Goal: Task Accomplishment & Management: Manage account settings

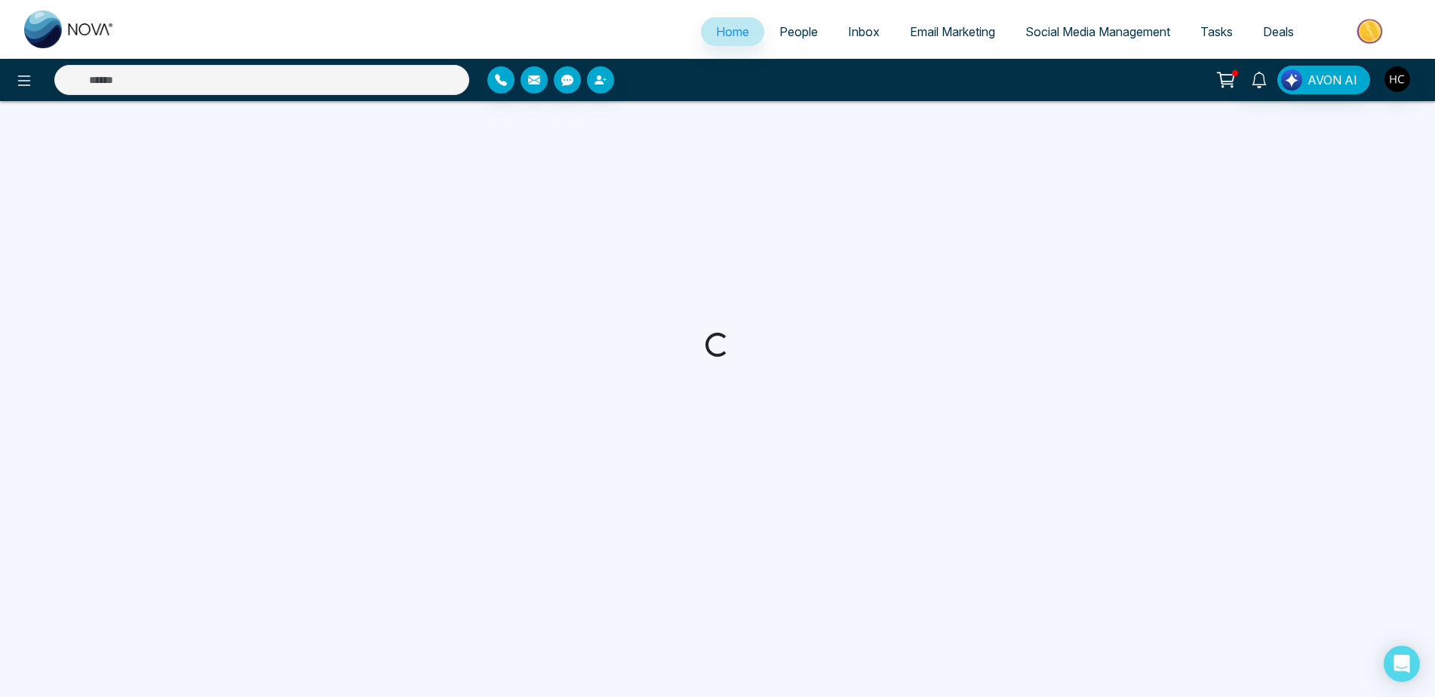
select select "*"
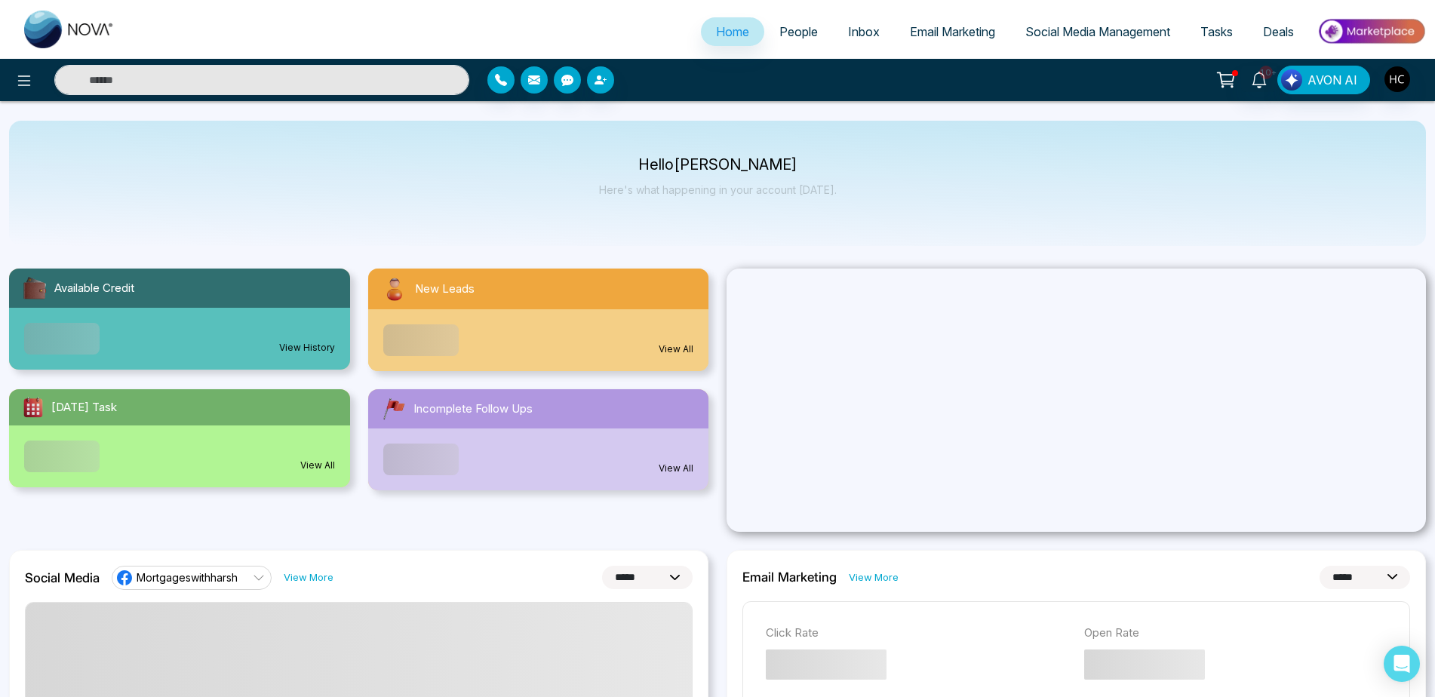
click at [780, 26] on span "People" at bounding box center [799, 31] width 38 height 15
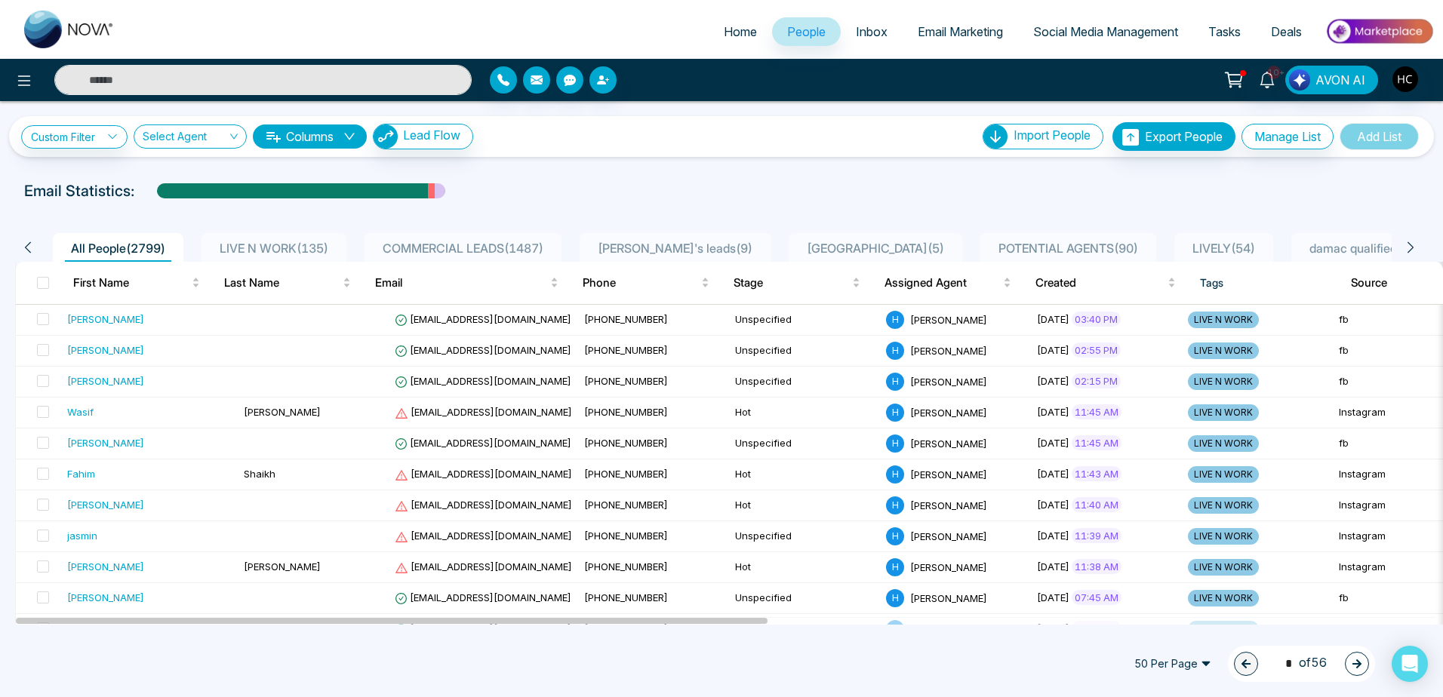
click at [269, 75] on input "text" at bounding box center [262, 80] width 417 height 30
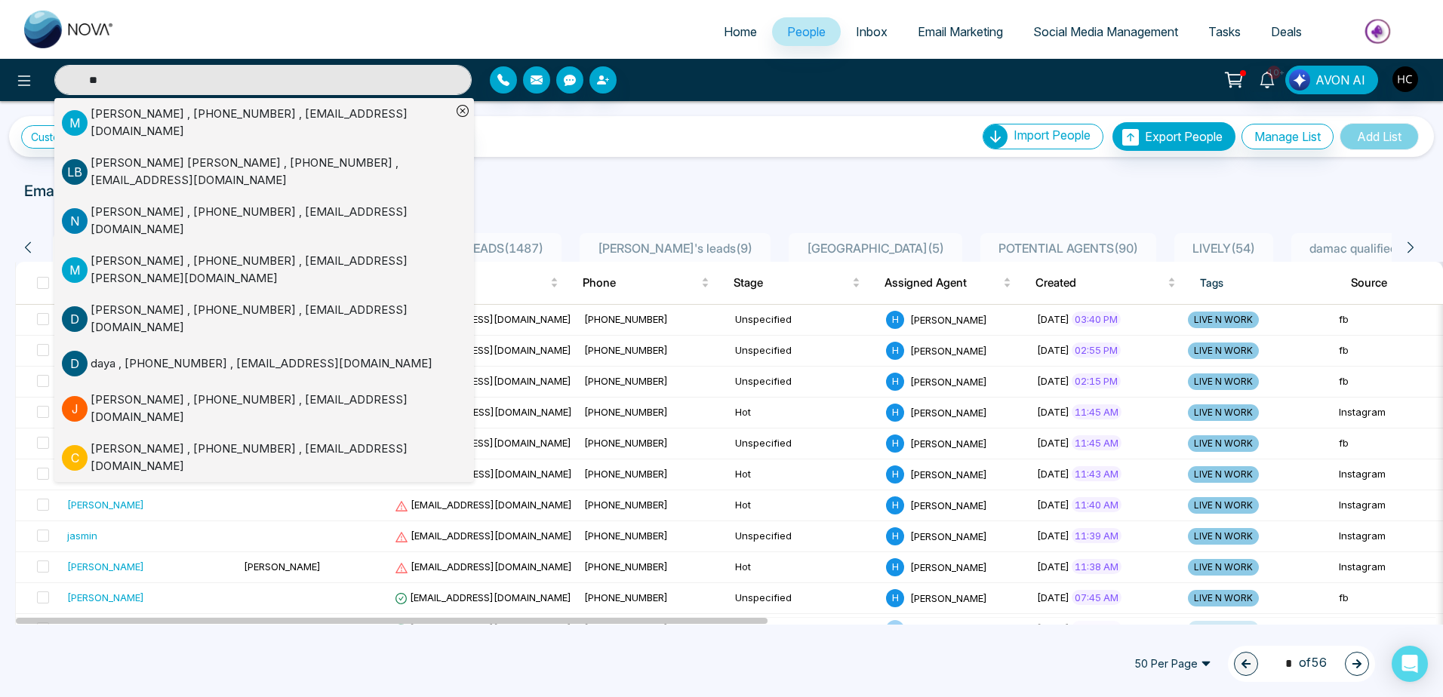
type input "*"
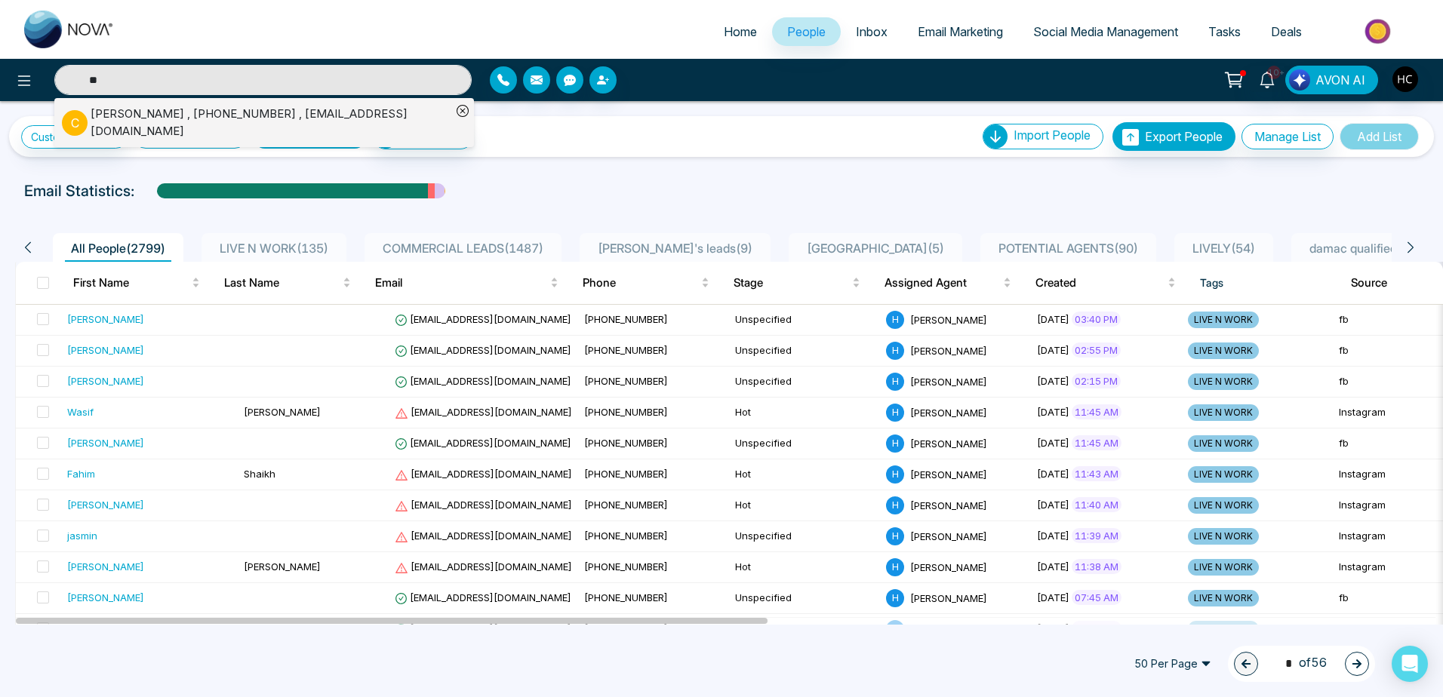
type input "**"
click at [269, 253] on span "LIVE N WORK ( 135 )" at bounding box center [274, 248] width 121 height 15
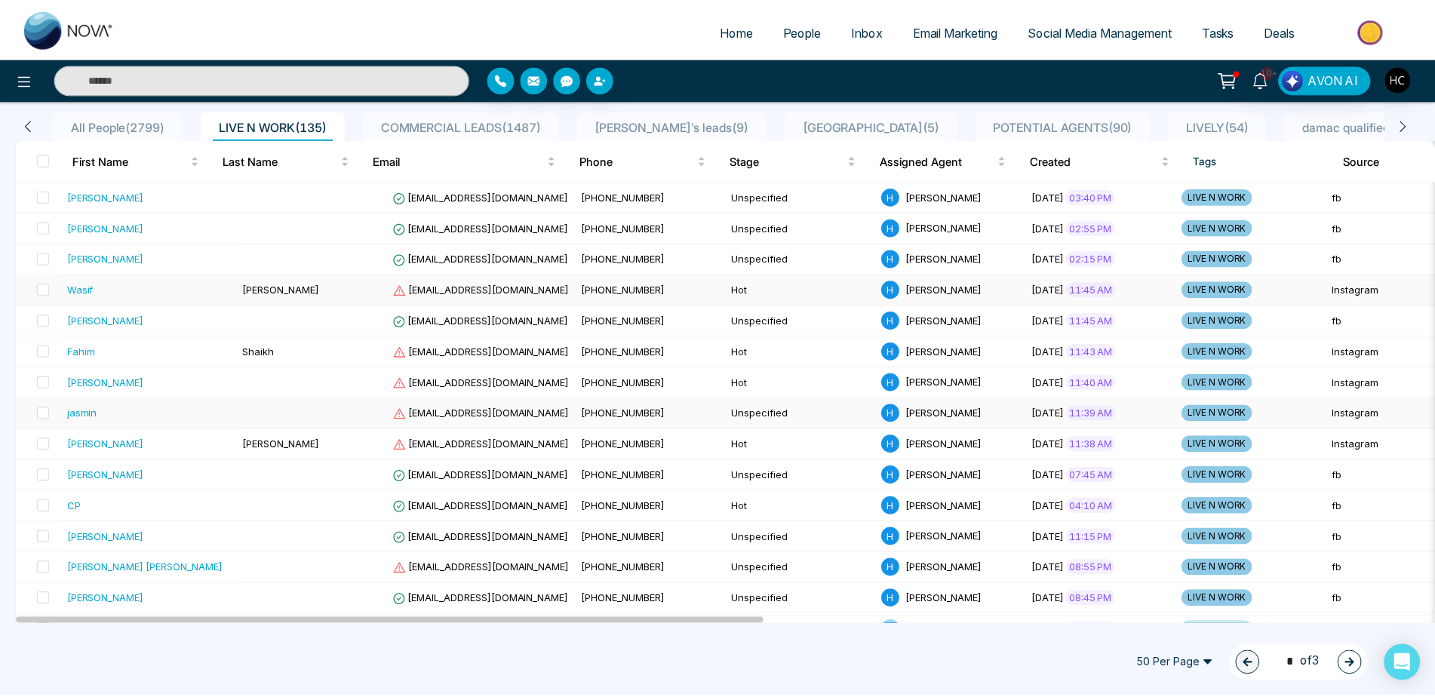
scroll to position [151, 0]
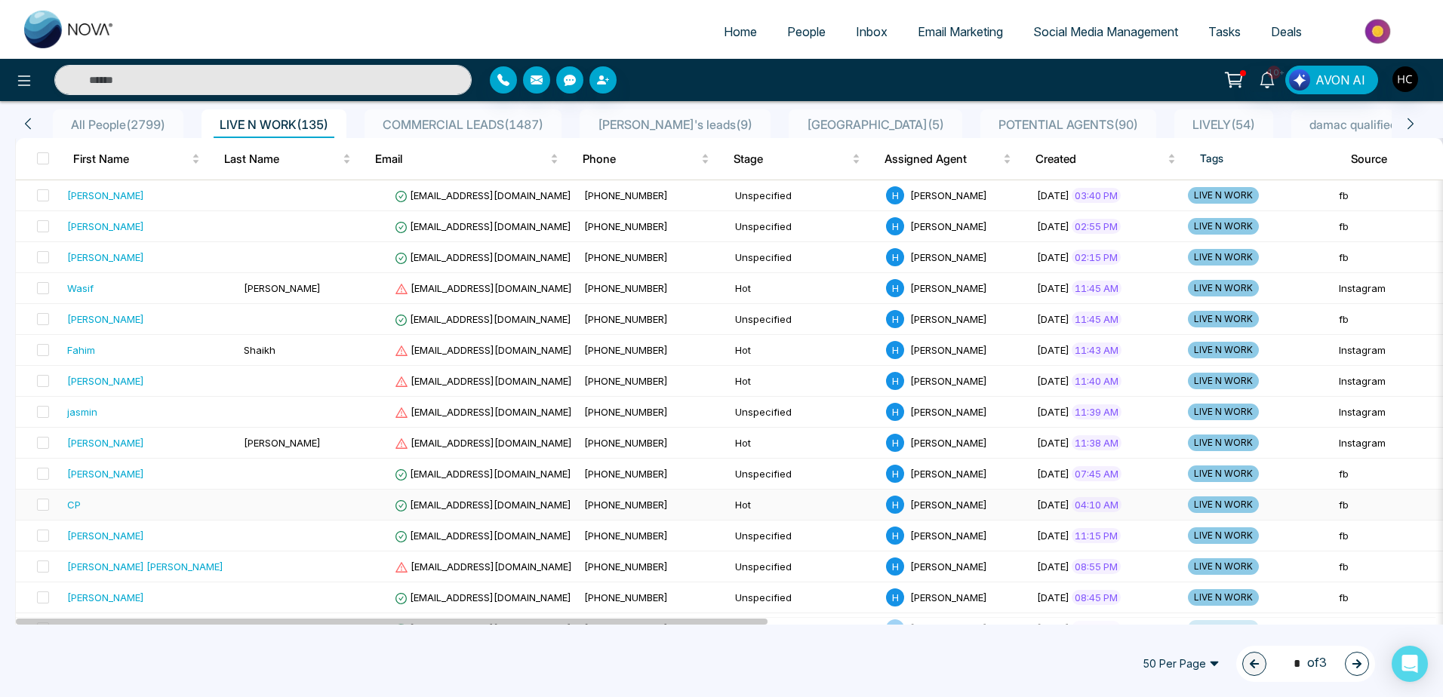
click at [161, 505] on div "CP" at bounding box center [149, 504] width 165 height 15
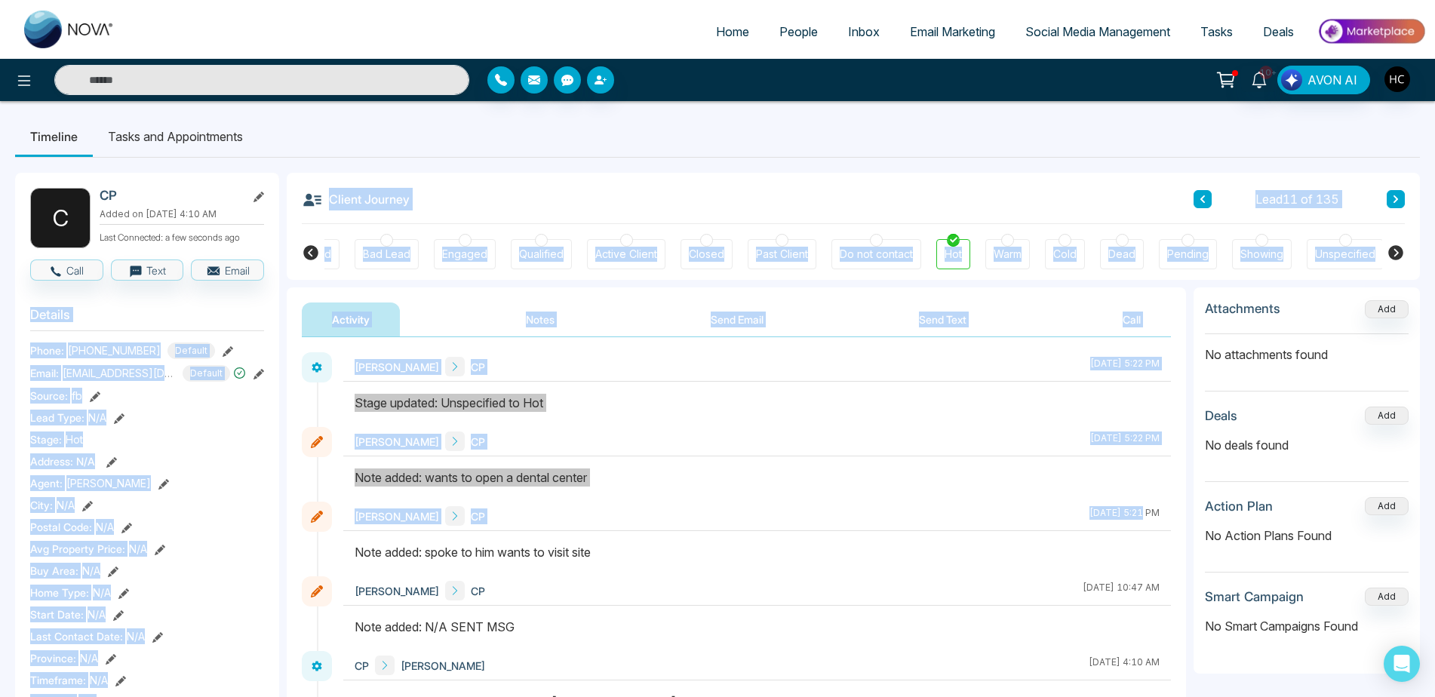
drag, startPoint x: 1086, startPoint y: 514, endPoint x: 218, endPoint y: 266, distance: 902.4
click at [611, 413] on div at bounding box center [757, 410] width 828 height 33
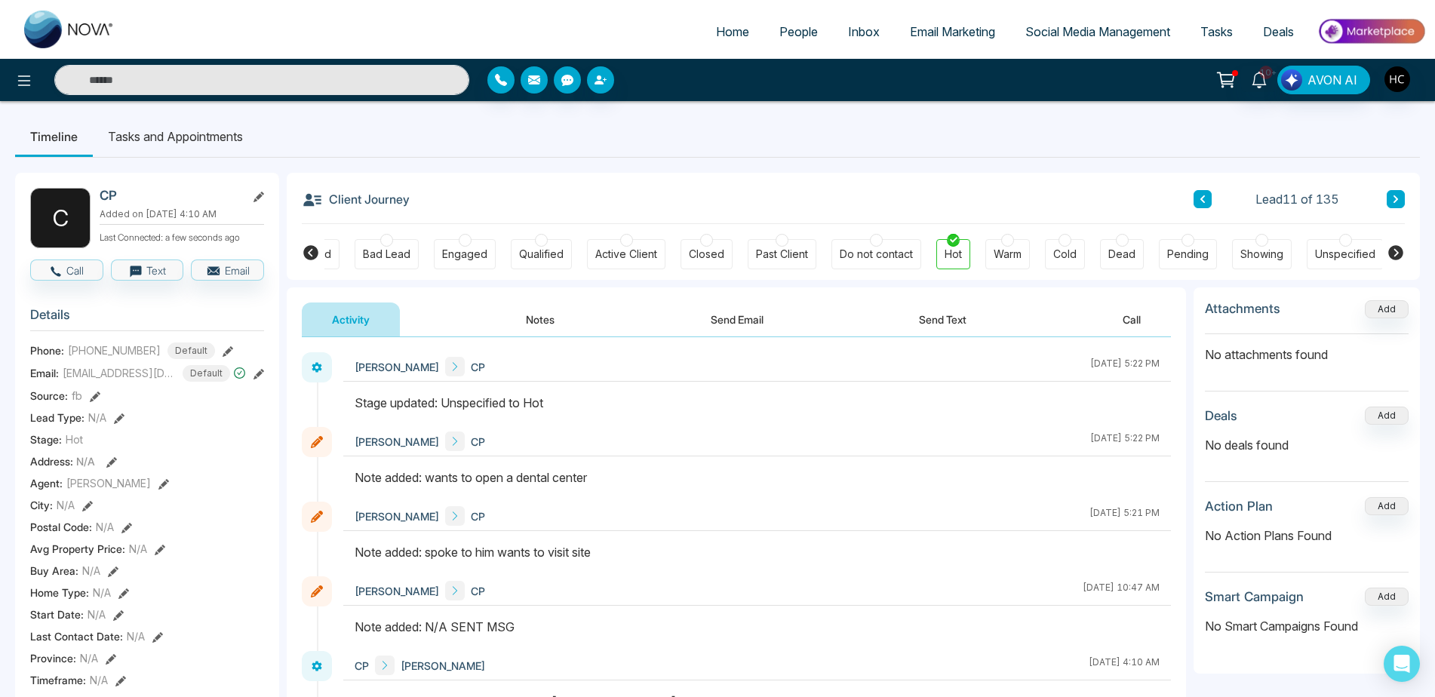
click at [1398, 187] on div "Client Journey Lead 11 of 135" at bounding box center [853, 198] width 1103 height 51
click at [1395, 195] on icon at bounding box center [1396, 199] width 8 height 9
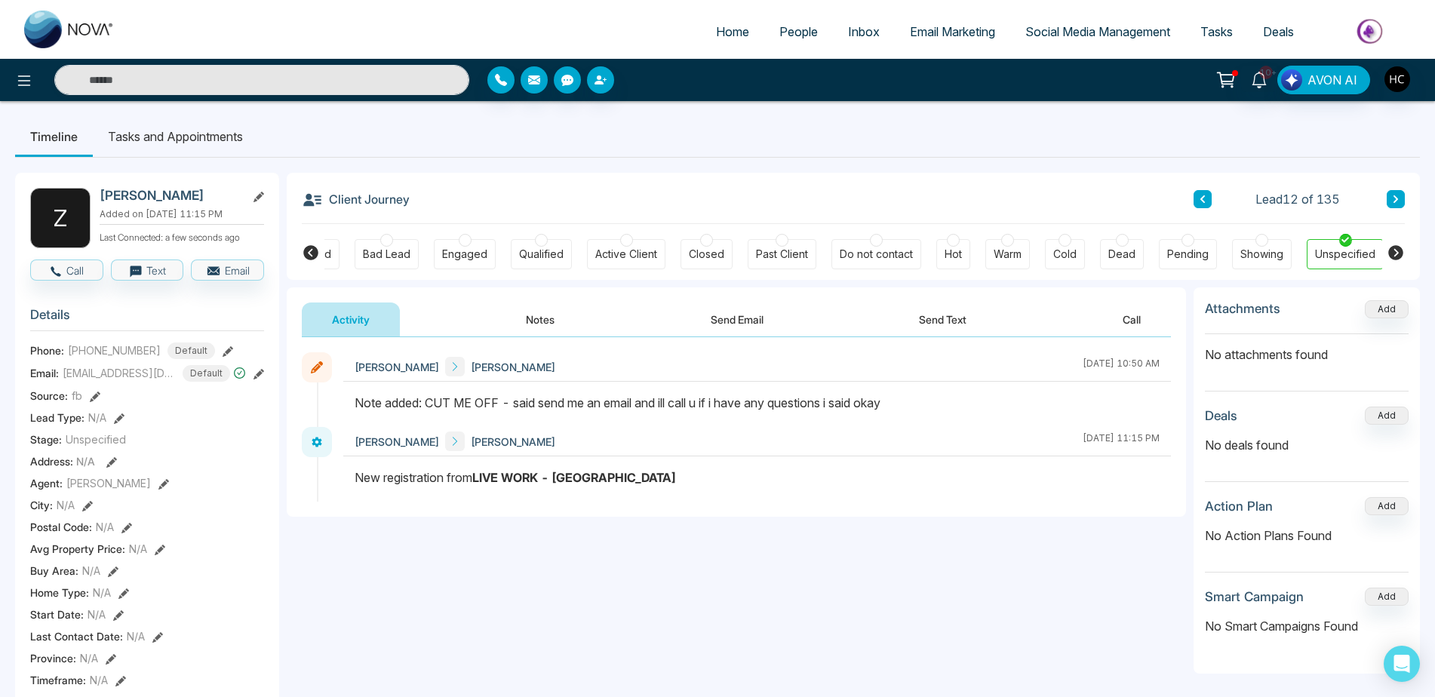
click at [1384, 190] on div "Lead 12 of 135" at bounding box center [1299, 199] width 211 height 18
click at [743, 35] on link "Home" at bounding box center [732, 31] width 63 height 29
select select "*"
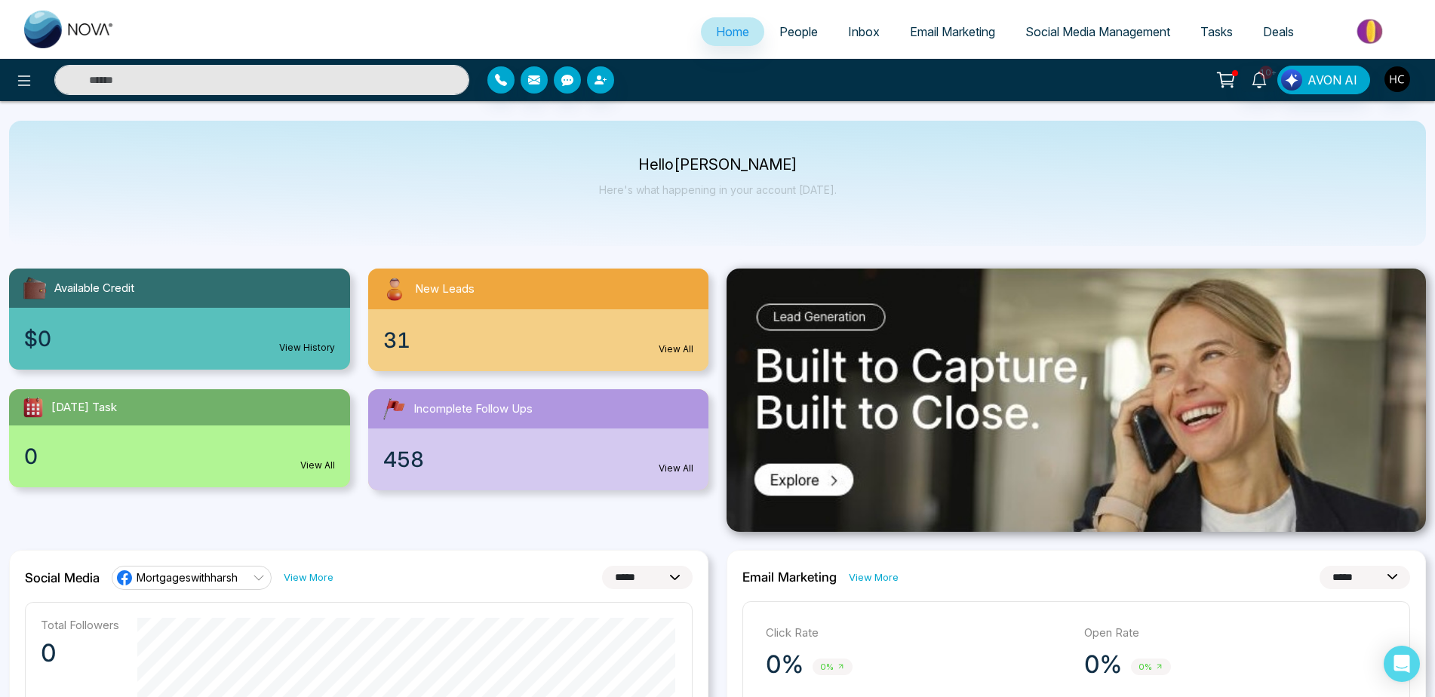
click at [802, 38] on span "People" at bounding box center [799, 31] width 38 height 15
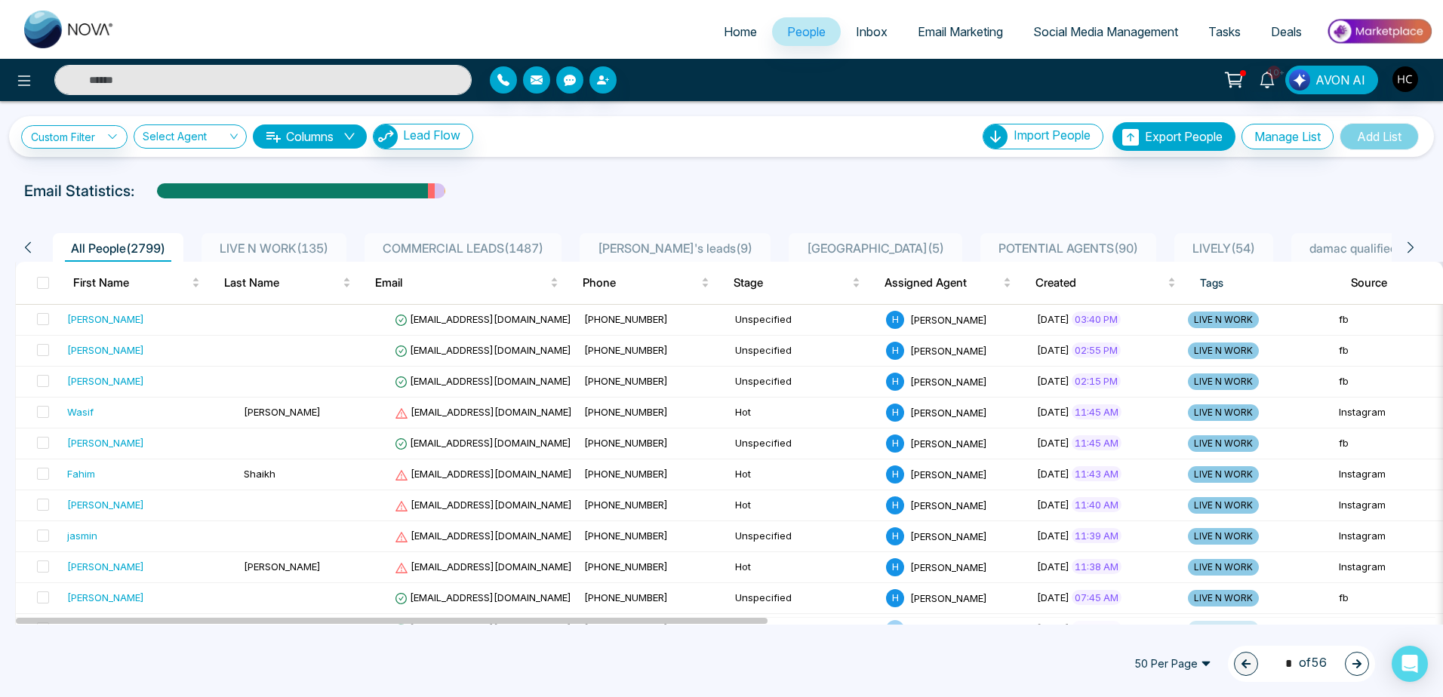
click at [318, 80] on input "text" at bounding box center [262, 80] width 417 height 30
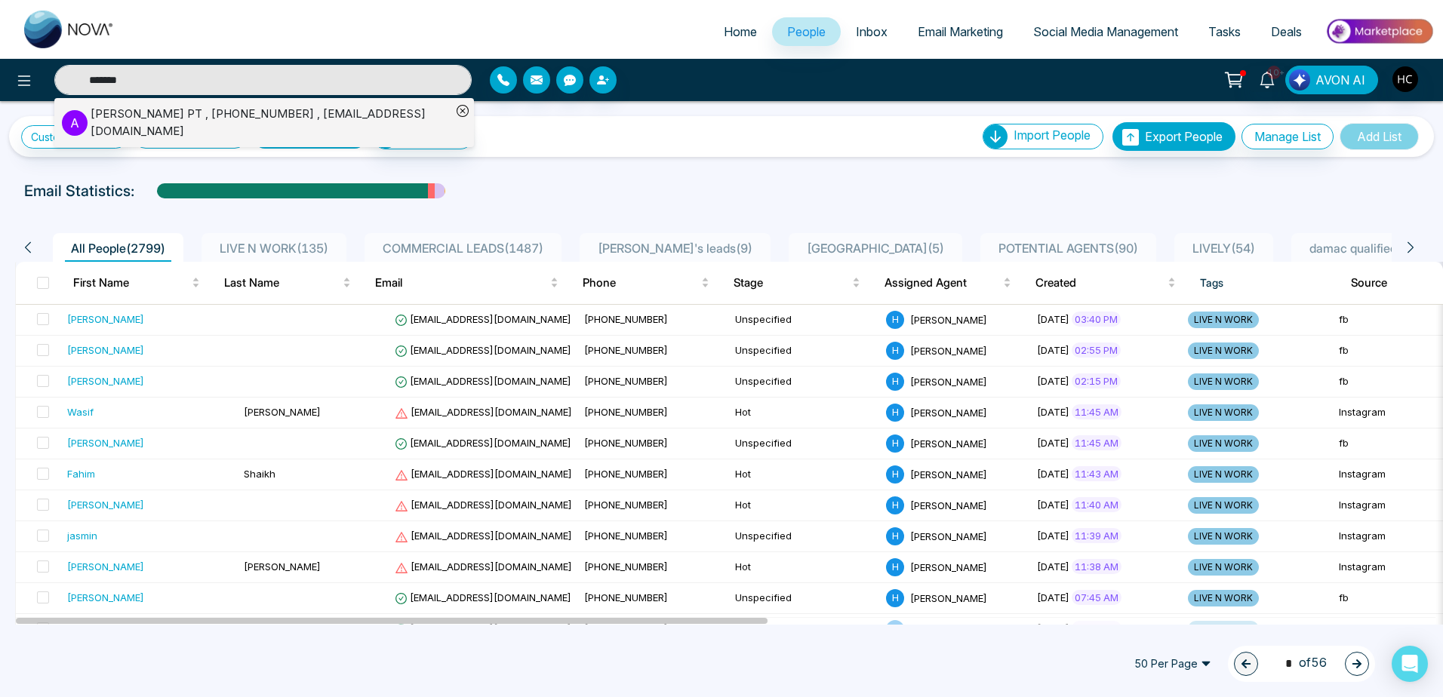
type input "*******"
click at [279, 114] on div "[PERSON_NAME] PT , [PHONE_NUMBER] , [EMAIL_ADDRESS][DOMAIN_NAME]" at bounding box center [271, 123] width 361 height 34
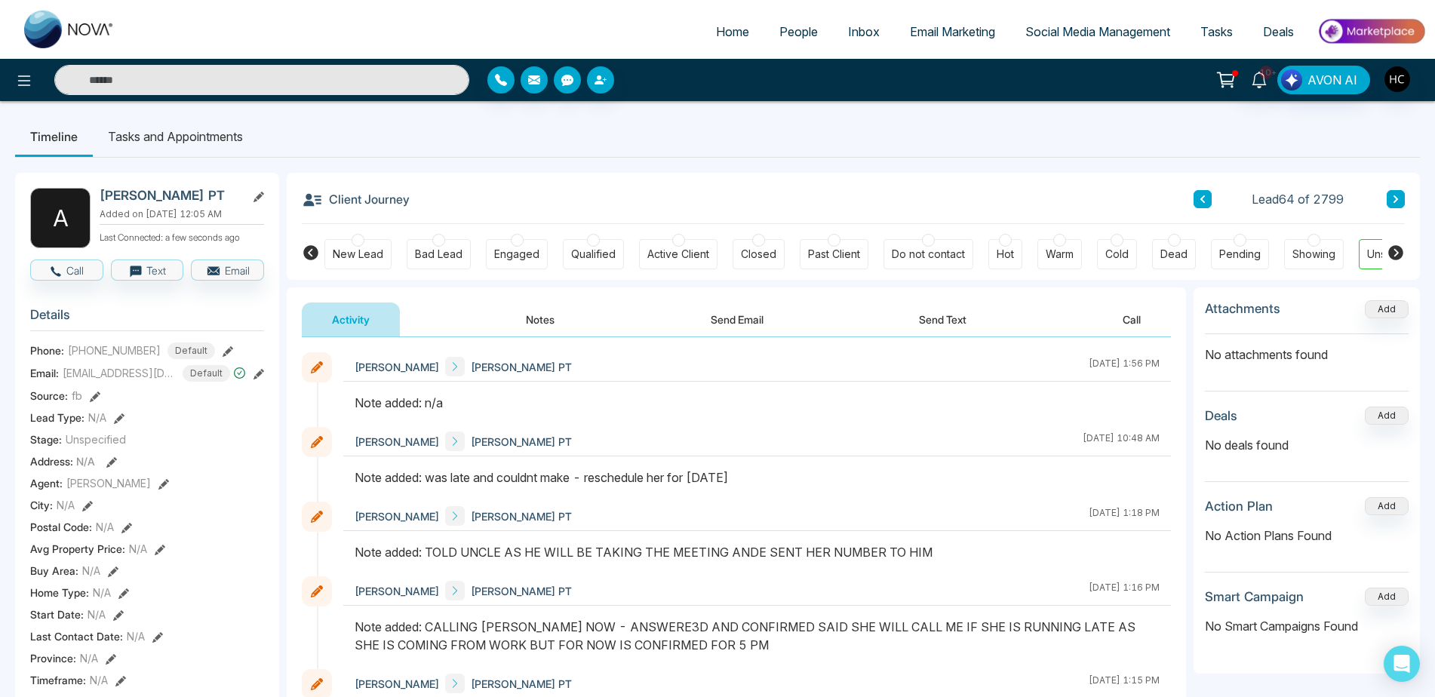
click at [291, 75] on input "text" at bounding box center [261, 80] width 415 height 30
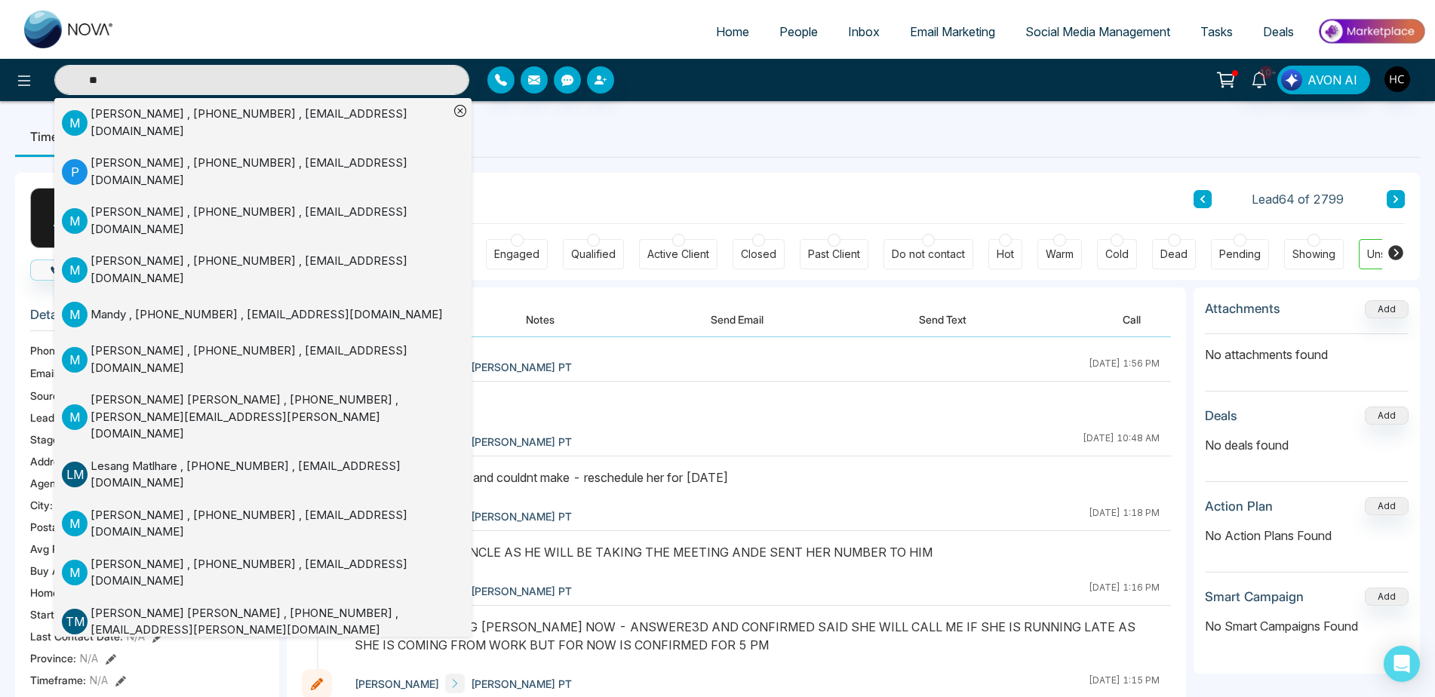
type input "**"
click at [219, 125] on div "[PERSON_NAME] , [PHONE_NUMBER] , [EMAIL_ADDRESS][DOMAIN_NAME]" at bounding box center [270, 123] width 358 height 34
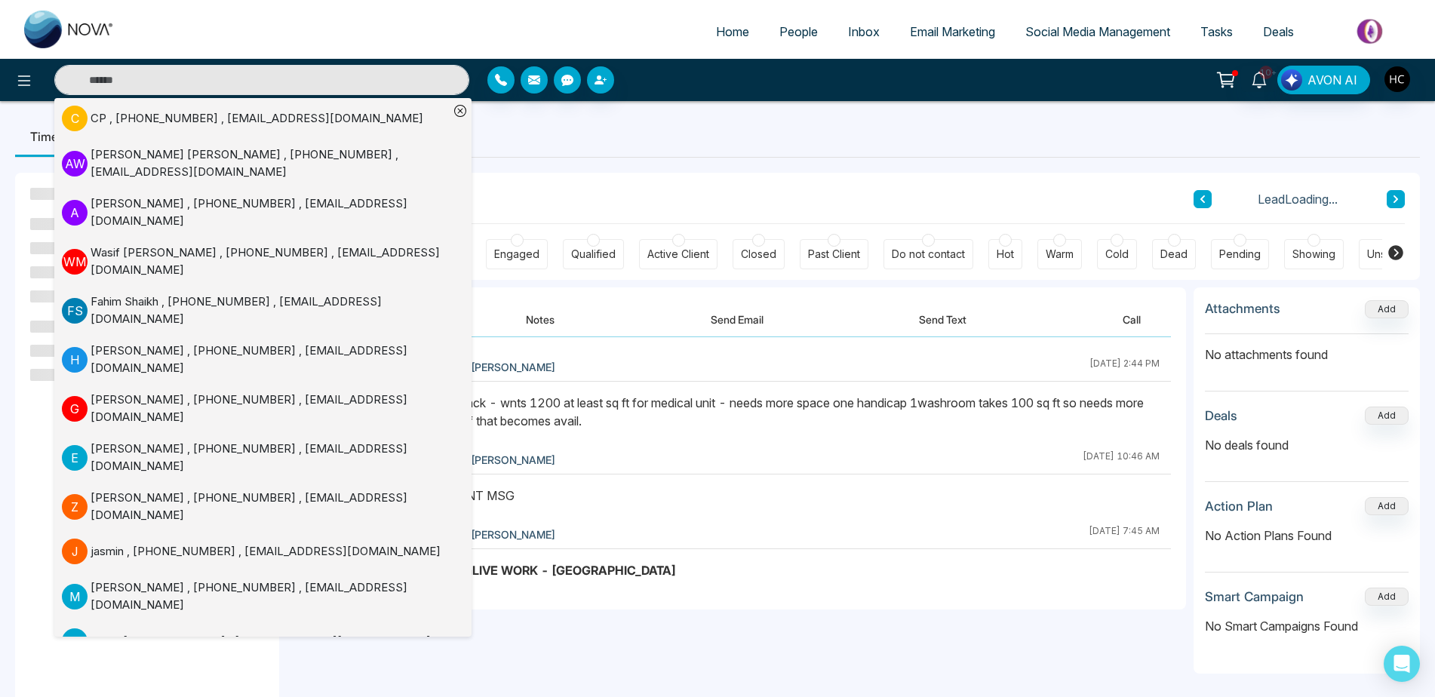
click at [604, 417] on div "Note added: called back - wnts 1200 at least sq ft for medical unit - needs mor…" at bounding box center [757, 412] width 805 height 36
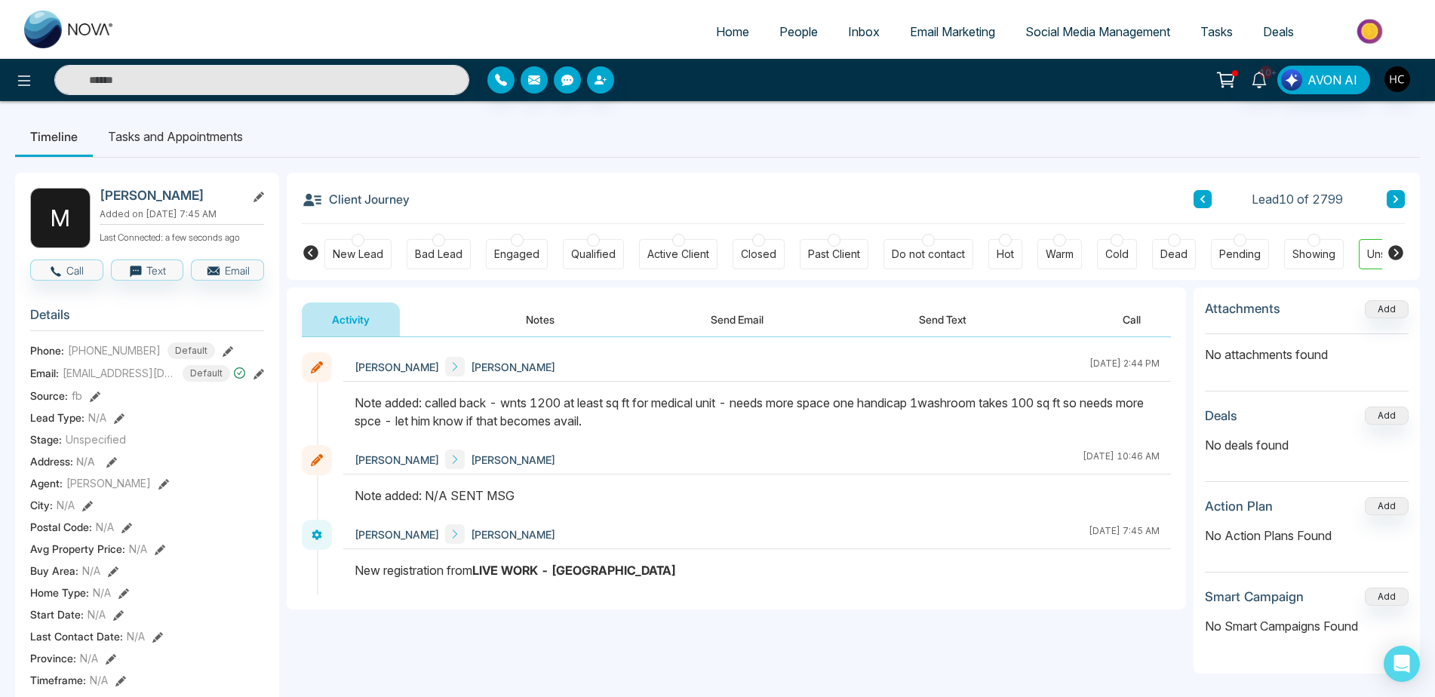
drag, startPoint x: 661, startPoint y: 404, endPoint x: 727, endPoint y: 406, distance: 66.4
click at [727, 406] on div "Note added: called back - wnts 1200 at least sq ft for medical unit - needs mor…" at bounding box center [757, 412] width 805 height 36
click at [520, 302] on div "Activity Notes Send Email Send Text Call" at bounding box center [737, 313] width 900 height 50
click at [524, 309] on button "Notes" at bounding box center [540, 320] width 89 height 34
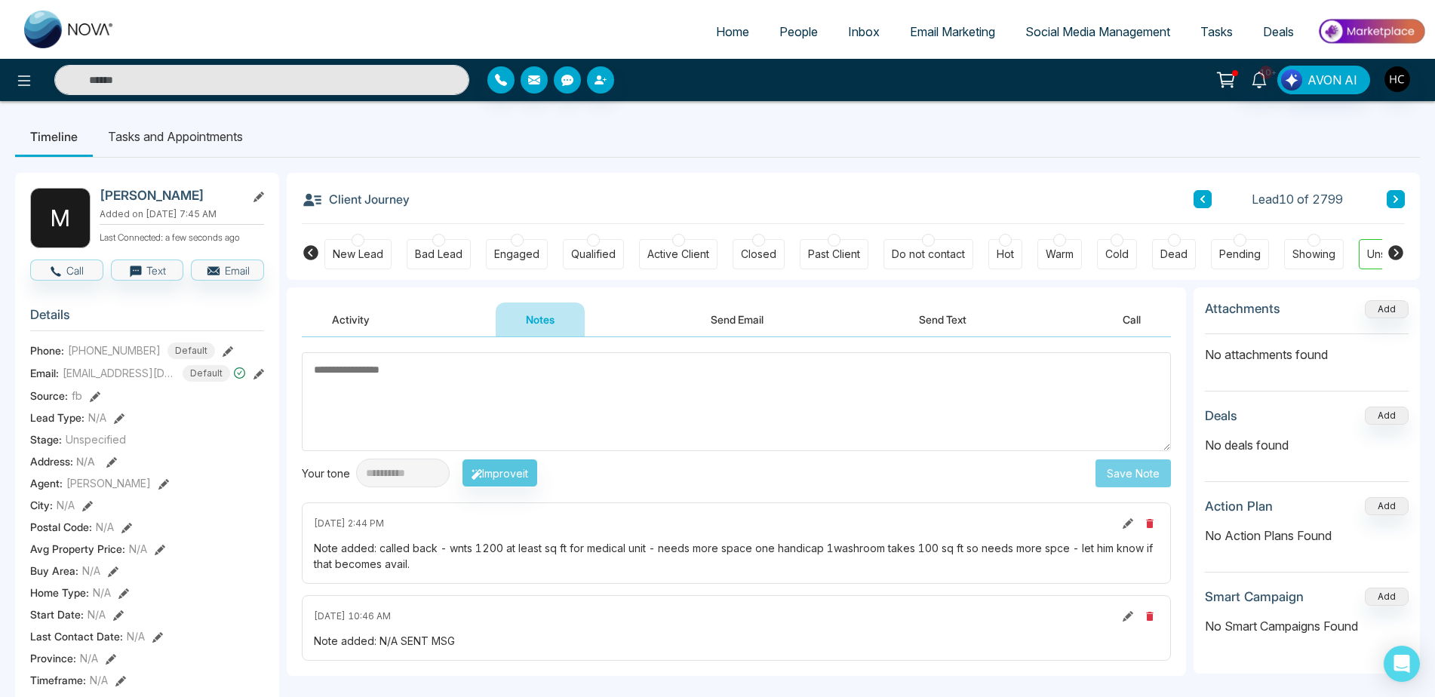
click at [402, 321] on div "Activity Notes Send Email Send Text Call" at bounding box center [736, 320] width 869 height 35
click at [404, 311] on div "Activity Notes Send Email Send Text Call" at bounding box center [736, 320] width 869 height 35
click at [417, 390] on textarea at bounding box center [736, 401] width 869 height 99
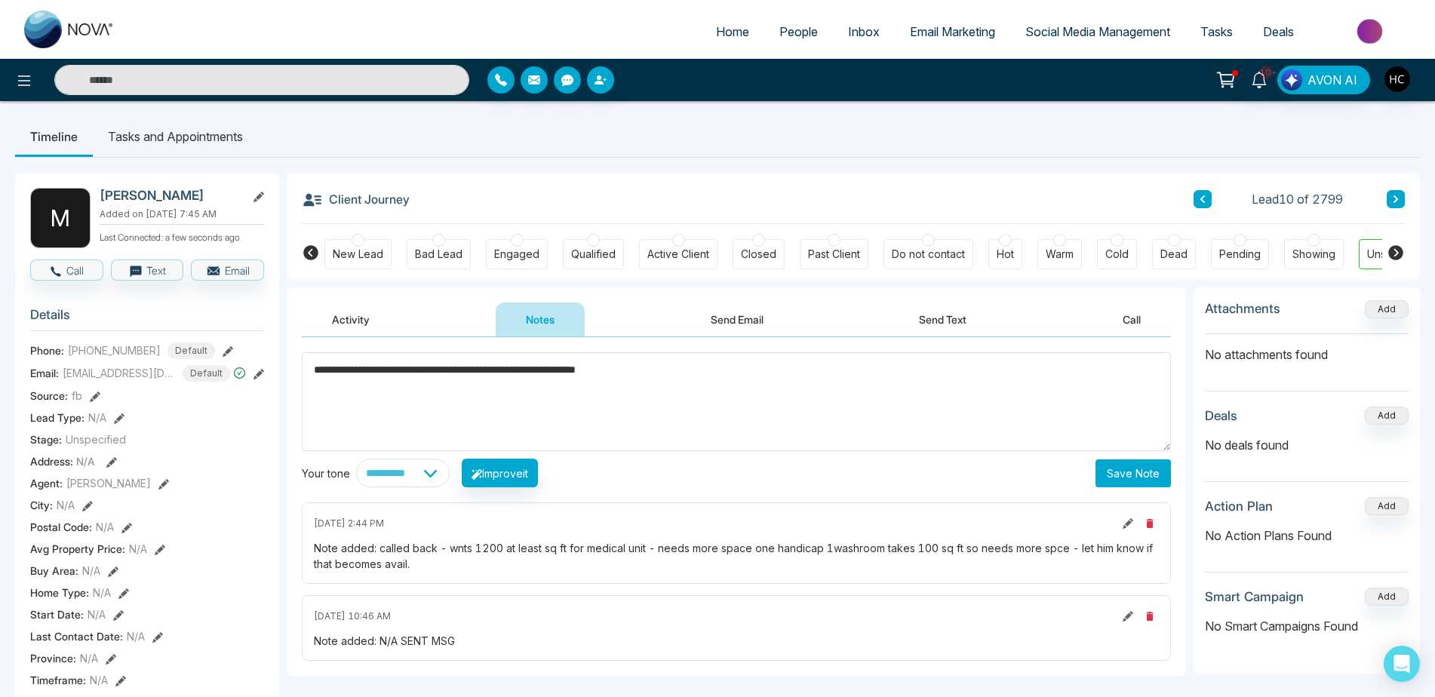
type textarea "**********"
click at [1134, 472] on button "Save Note" at bounding box center [1133, 474] width 75 height 28
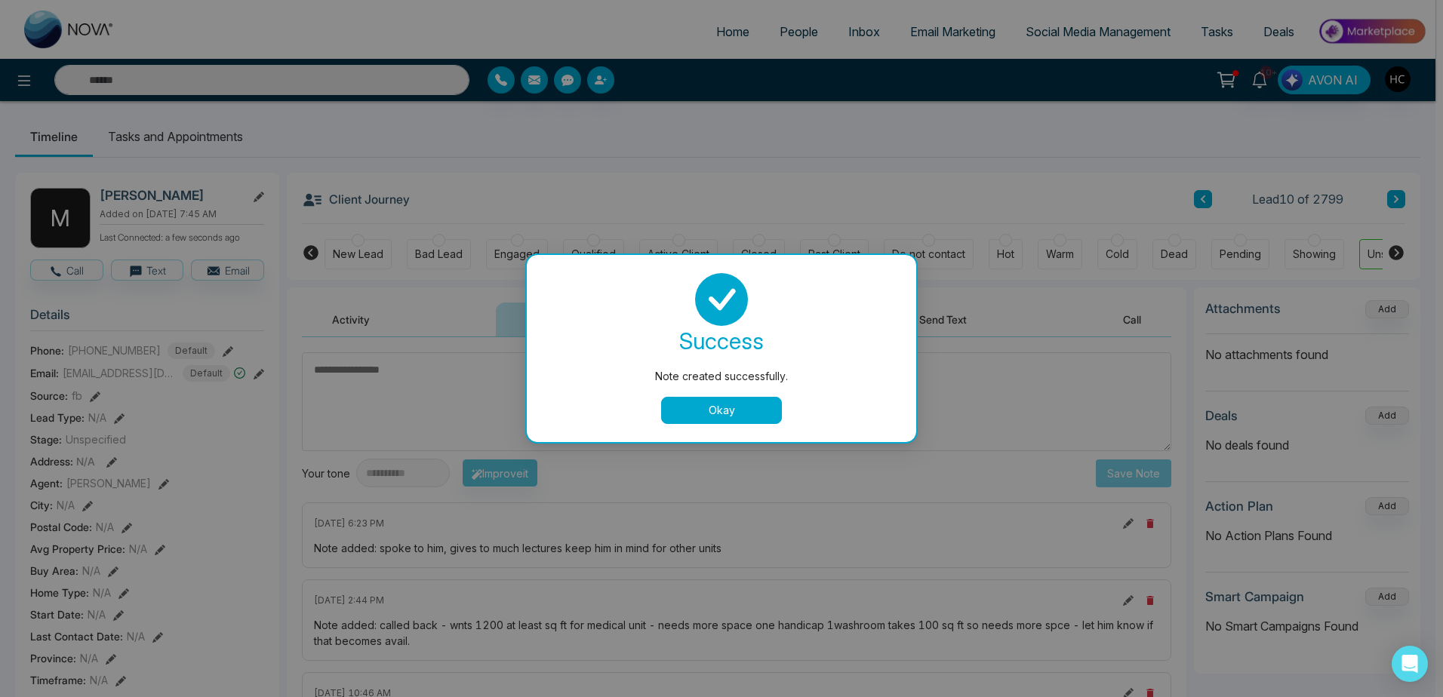
click at [775, 385] on div "success Note created successfully. Okay" at bounding box center [721, 348] width 353 height 151
click at [752, 387] on div "success Note created successfully. Okay" at bounding box center [721, 348] width 353 height 151
click at [747, 394] on div "success Note created successfully. Okay" at bounding box center [721, 348] width 353 height 151
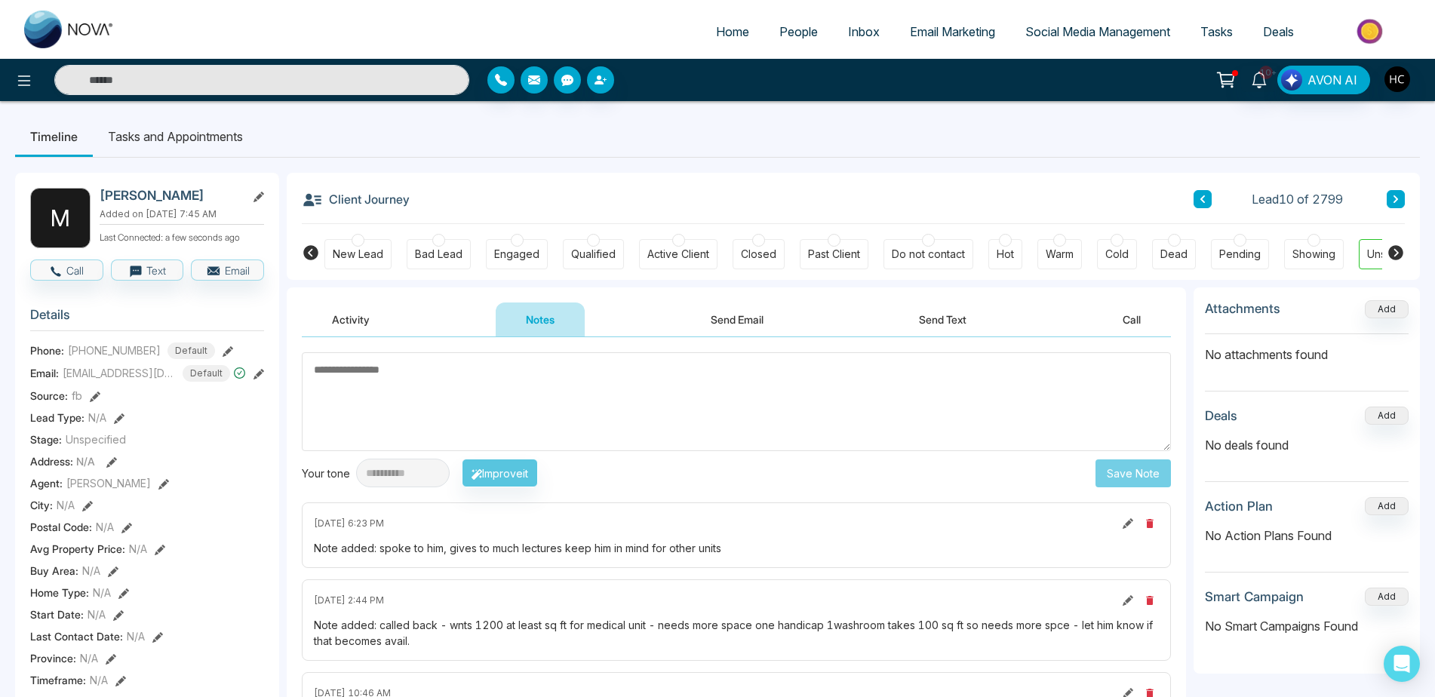
click at [1391, 201] on button at bounding box center [1396, 199] width 18 height 18
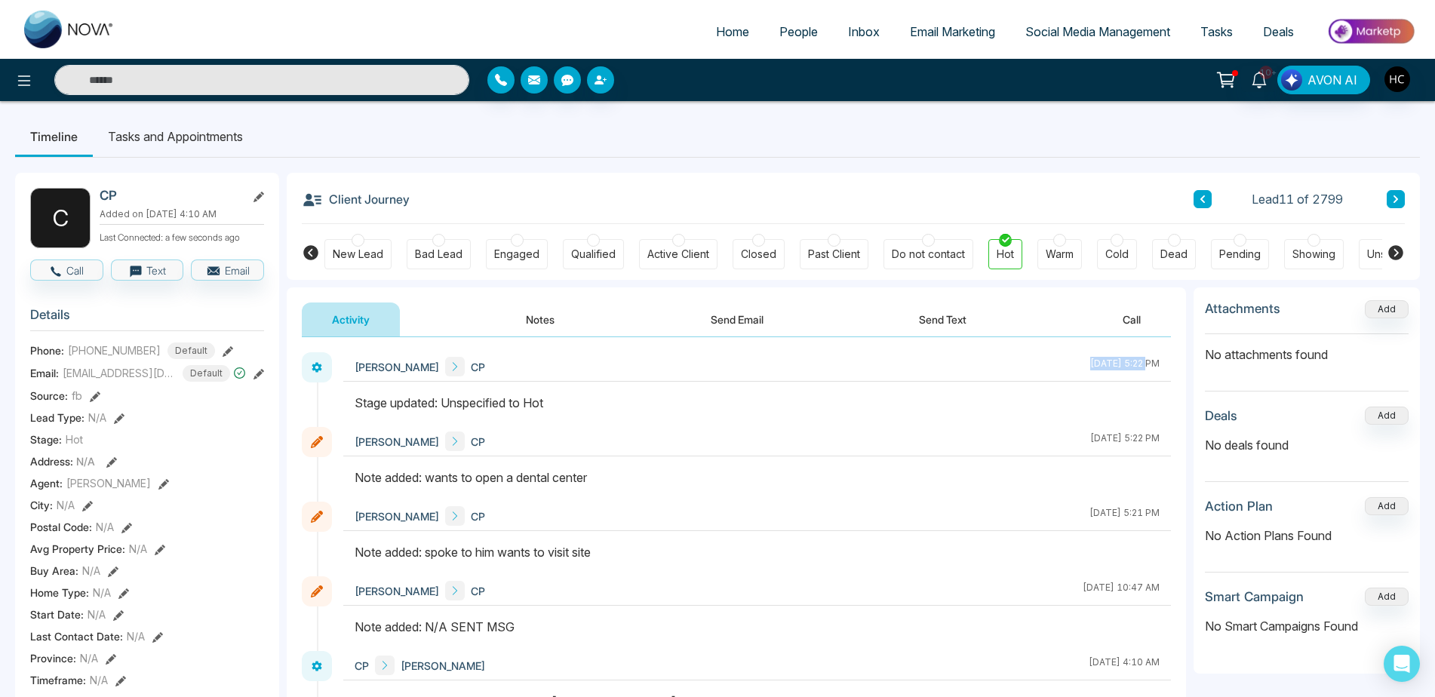
drag, startPoint x: 1016, startPoint y: 364, endPoint x: 1088, endPoint y: 378, distance: 73.7
click at [1088, 378] on div "Harsh Chawla CP [DATE] 5:22 PM" at bounding box center [757, 366] width 828 height 29
